Goal: Task Accomplishment & Management: Complete application form

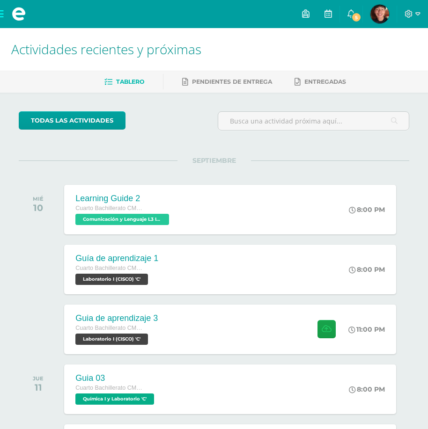
click at [57, 168] on div "SEPTIEMBRE MIÉ 10 Learning Guide 2 Cuarto Bachillerato CMP Bachillerato en CCLL…" at bounding box center [214, 198] width 391 height 75
click at [202, 347] on div "Guia de aprendizaje 3 Cuarto Bachillerato CMP Bachillerato en CCLL con Orientac…" at bounding box center [230, 329] width 335 height 50
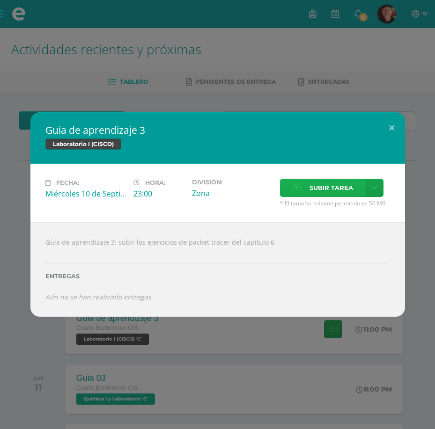
click at [330, 183] on span "Subir tarea" at bounding box center [332, 187] width 44 height 17
click at [0, 0] on input "Subir tarea" at bounding box center [0, 0] width 0 height 0
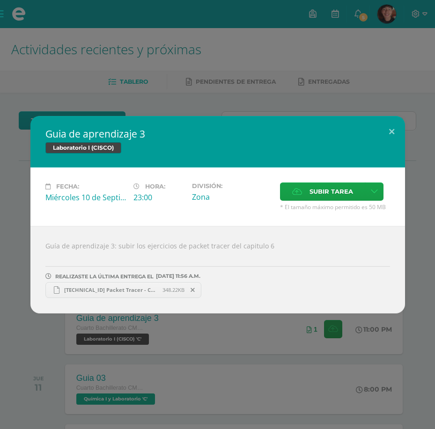
click at [195, 288] on icon at bounding box center [193, 290] width 4 height 7
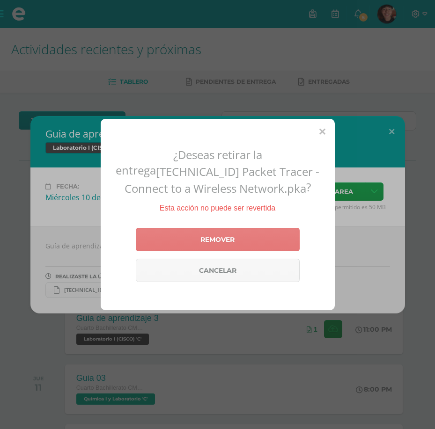
click at [214, 241] on link "Remover" at bounding box center [218, 239] width 164 height 23
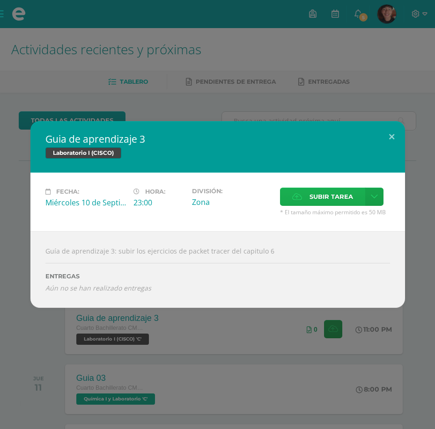
click at [334, 194] on span "Subir tarea" at bounding box center [332, 196] width 44 height 17
click at [0, 0] on input "Subir tarea" at bounding box center [0, 0] width 0 height 0
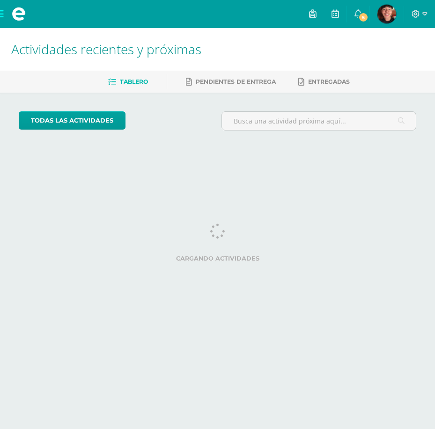
click at [391, 14] on img at bounding box center [386, 14] width 19 height 19
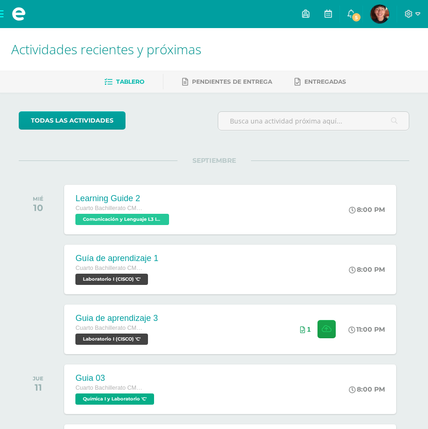
click at [403, 14] on div at bounding box center [412, 14] width 31 height 28
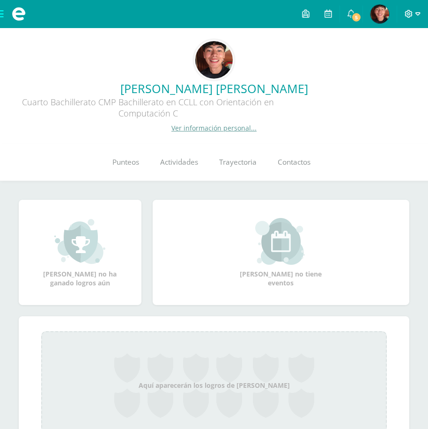
click at [406, 13] on icon at bounding box center [409, 14] width 8 height 8
click at [397, 63] on span "Cerrar sesión" at bounding box center [389, 63] width 42 height 9
